Goal: Transaction & Acquisition: Purchase product/service

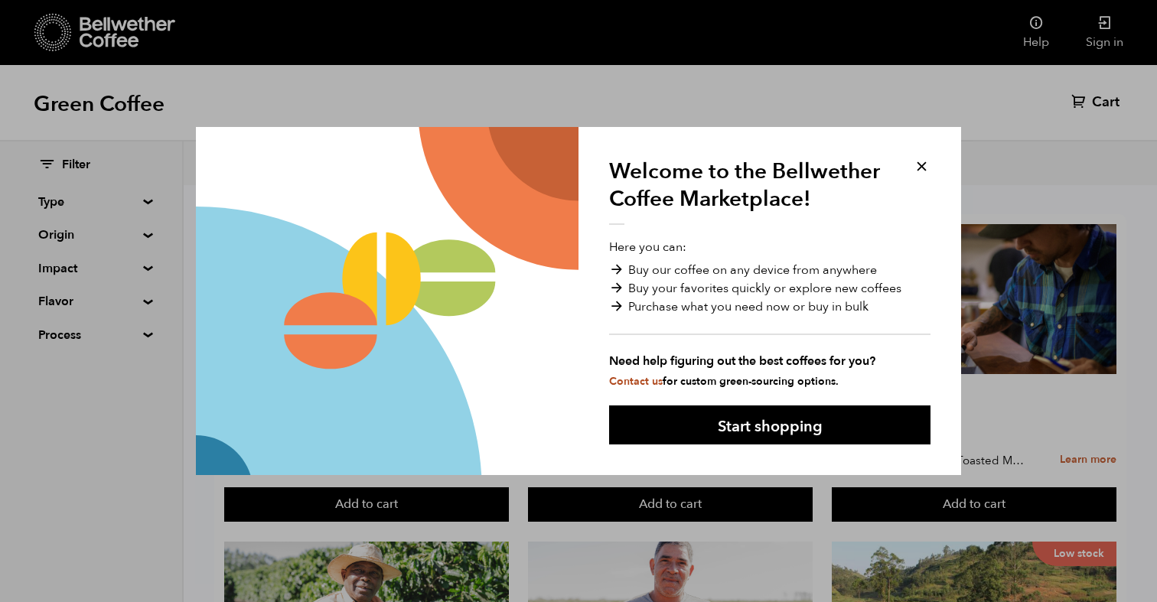
click at [919, 163] on button at bounding box center [922, 167] width 18 height 18
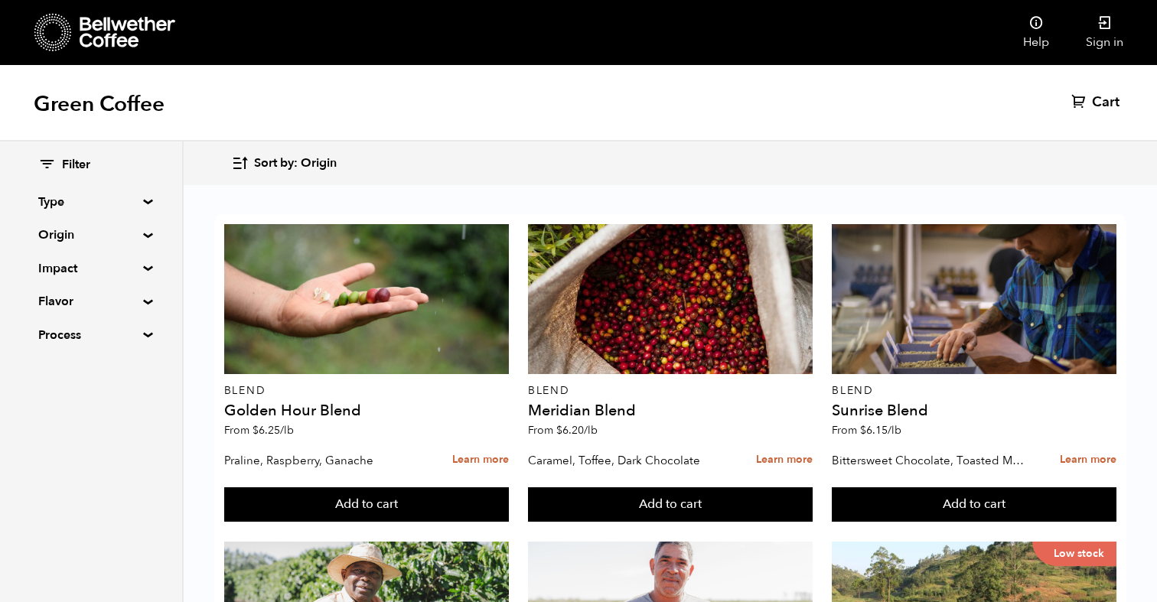
scroll to position [574, 0]
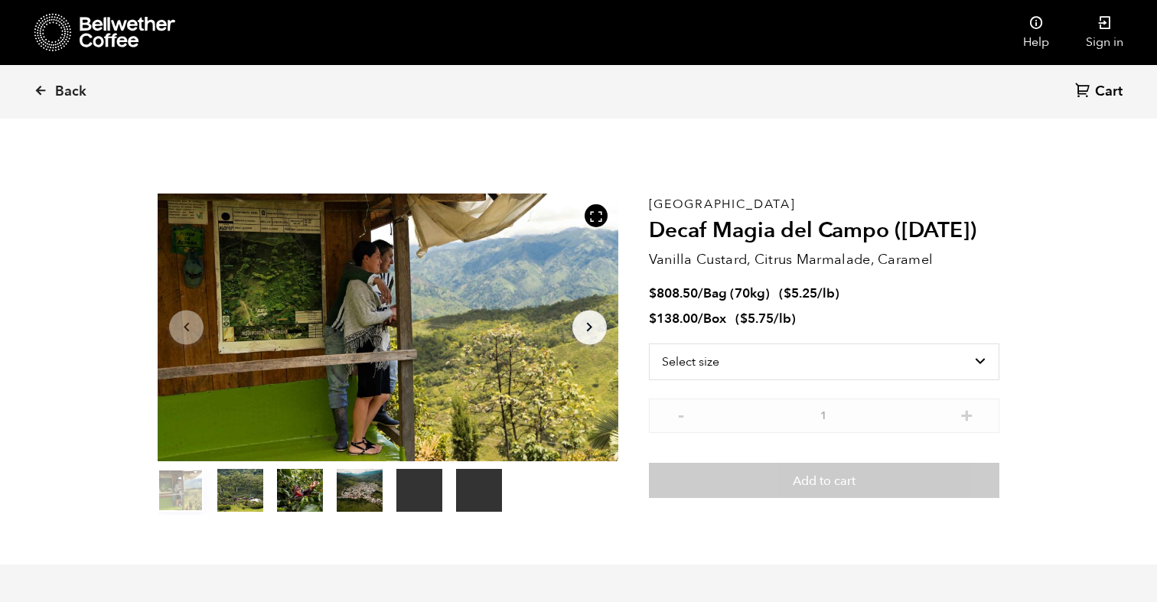
scroll to position [665, 815]
drag, startPoint x: 657, startPoint y: 291, endPoint x: 696, endPoint y: 296, distance: 39.4
click at [696, 296] on bdi "$ 808.50" at bounding box center [673, 294] width 49 height 18
copy bdi "808.50"
click at [701, 353] on select "Select size Bag (70kg) (154 lbs) Box (24 lbs)" at bounding box center [824, 361] width 350 height 37
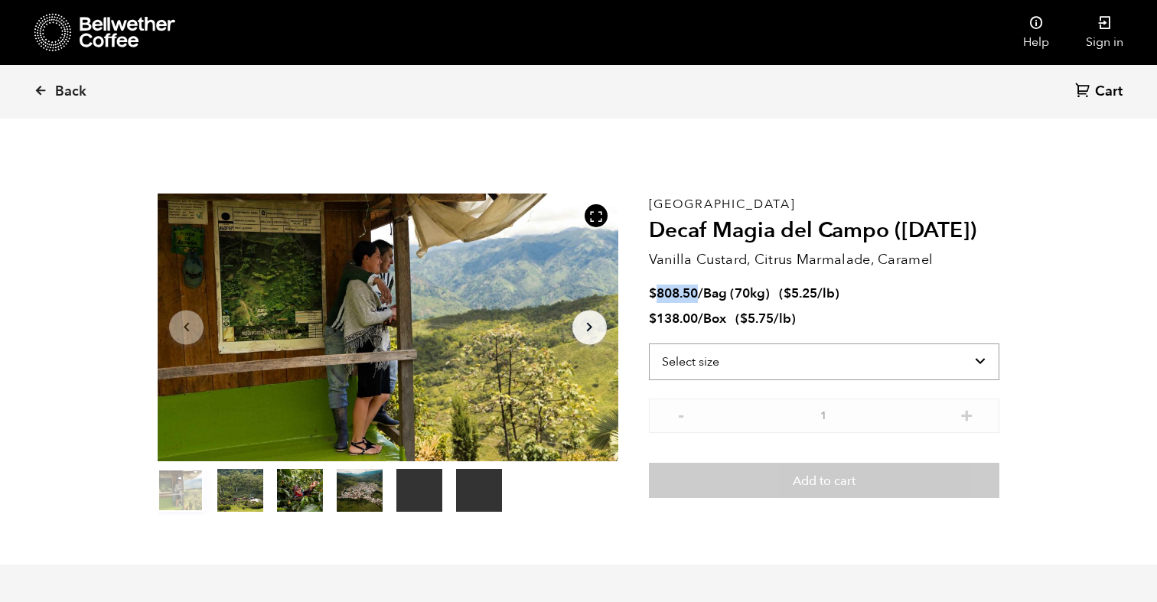
select select "bag"
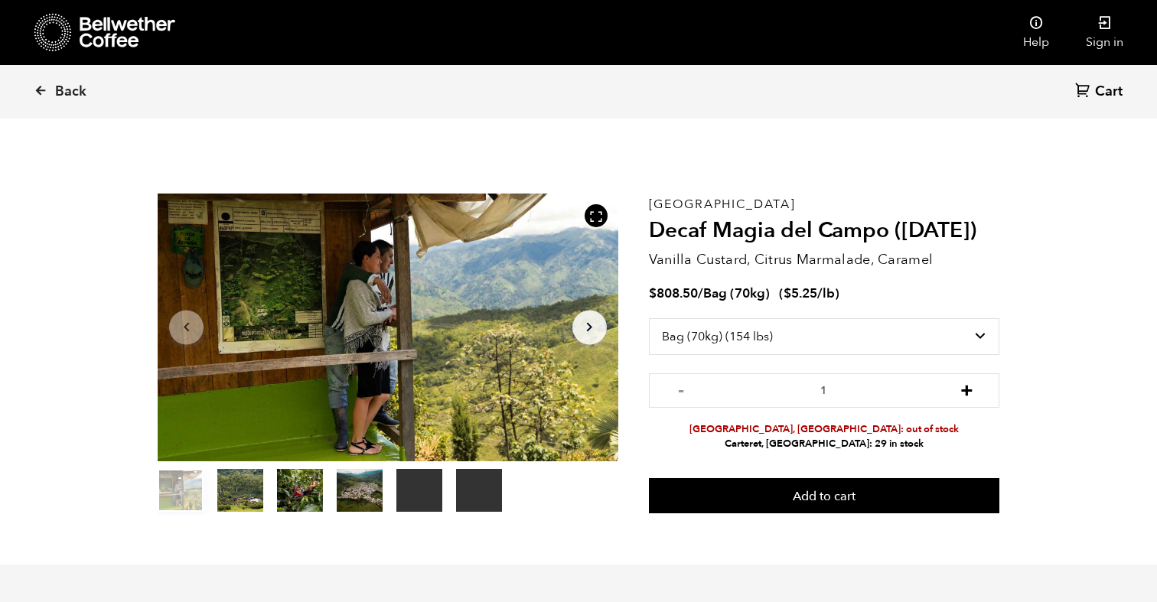
click at [963, 389] on button "+" at bounding box center [966, 388] width 19 height 15
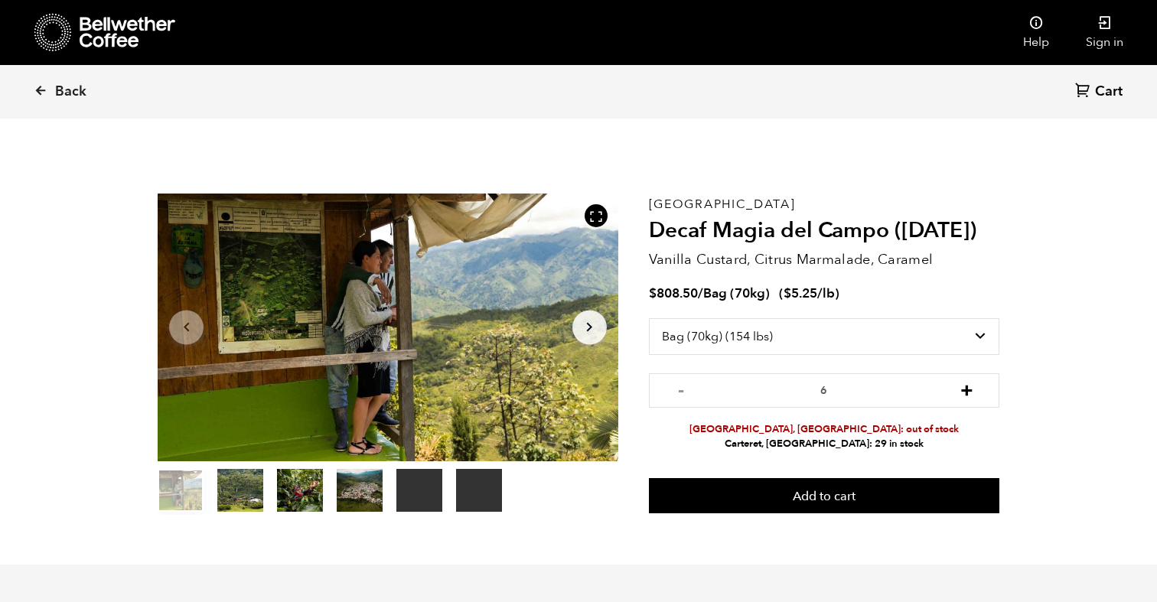
click at [963, 389] on button "+" at bounding box center [966, 388] width 19 height 15
type input "8"
click at [89, 31] on icon at bounding box center [128, 32] width 96 height 31
